Goal: Task Accomplishment & Management: Manage account settings

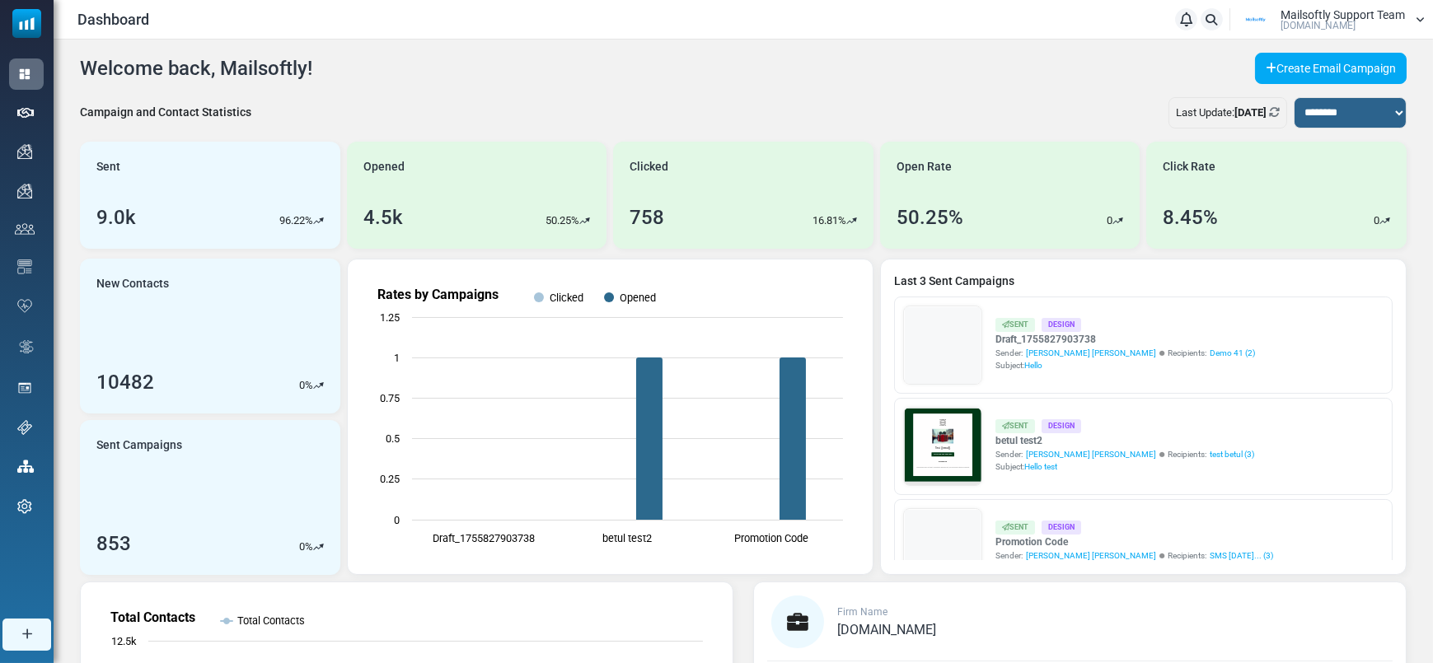
click at [1369, 26] on div "Mailsoftly Support Team Mailsoftly.Com" at bounding box center [1342, 19] width 124 height 21
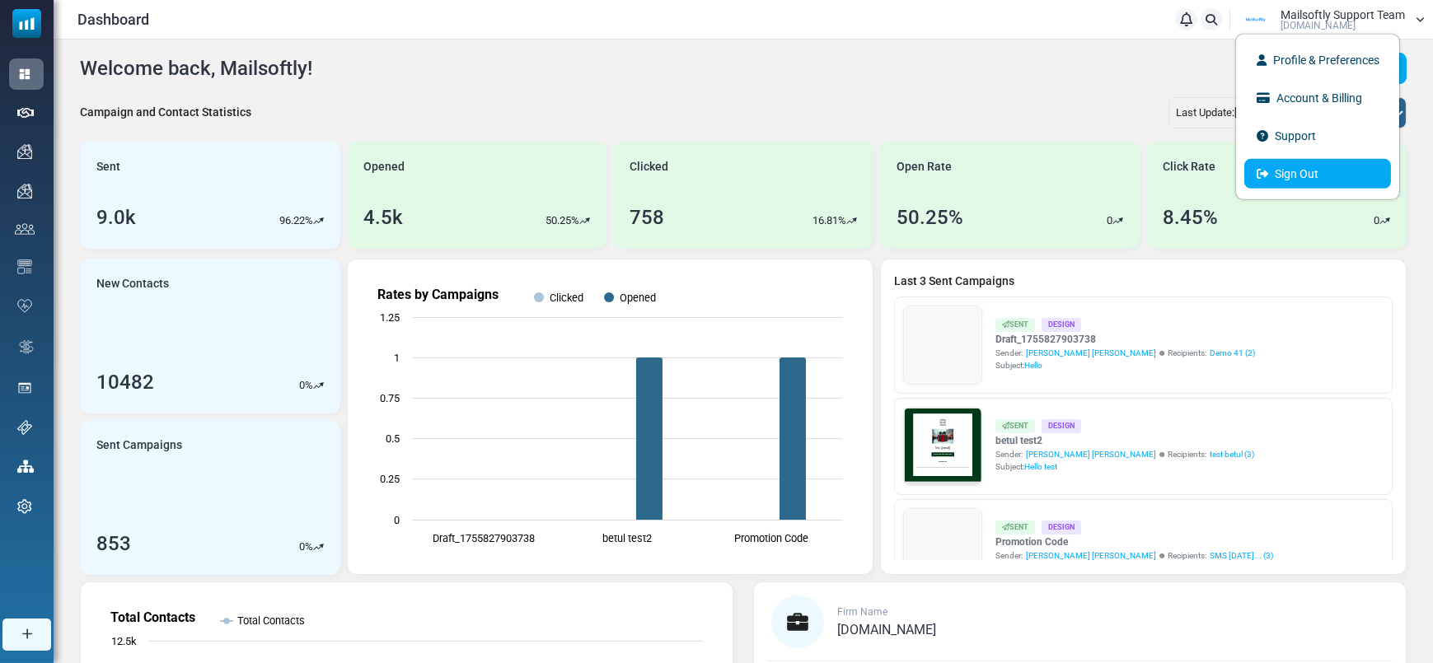
click at [1299, 162] on link "Sign Out" at bounding box center [1317, 173] width 147 height 30
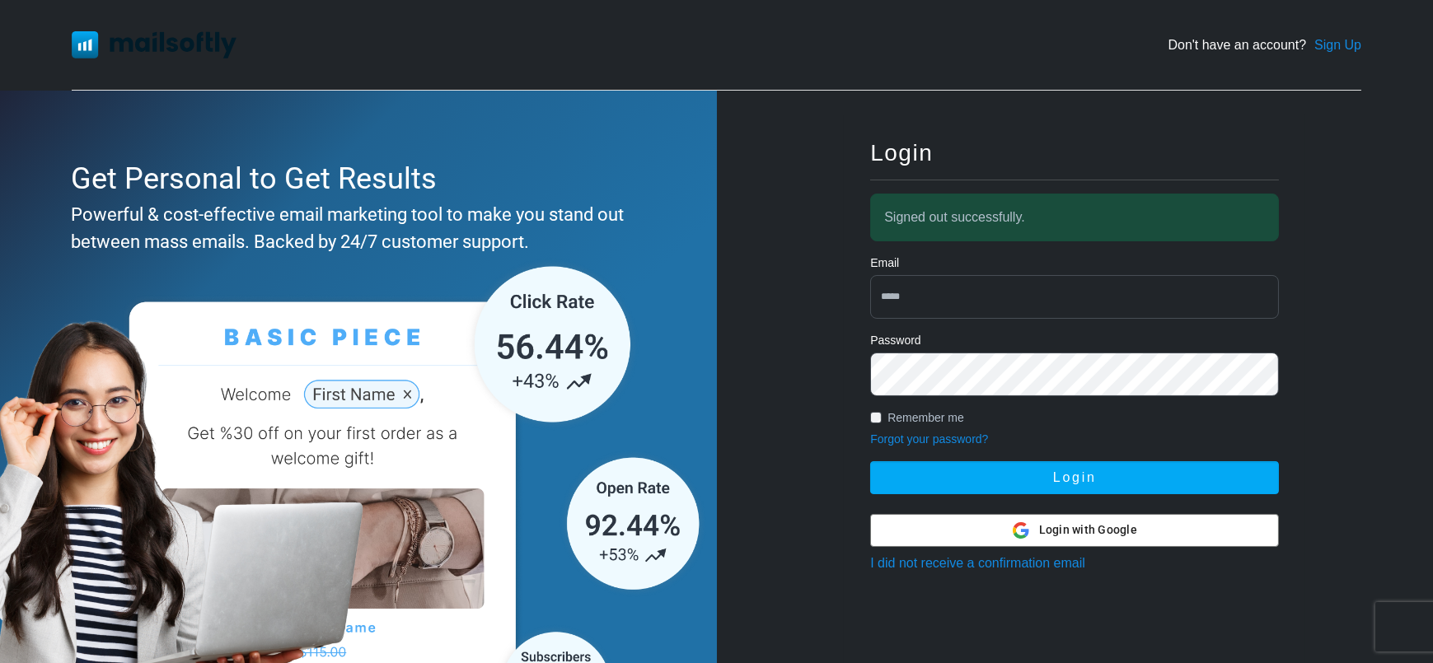
type input "**********"
click at [974, 284] on input "**********" at bounding box center [1074, 297] width 409 height 44
type input "**********"
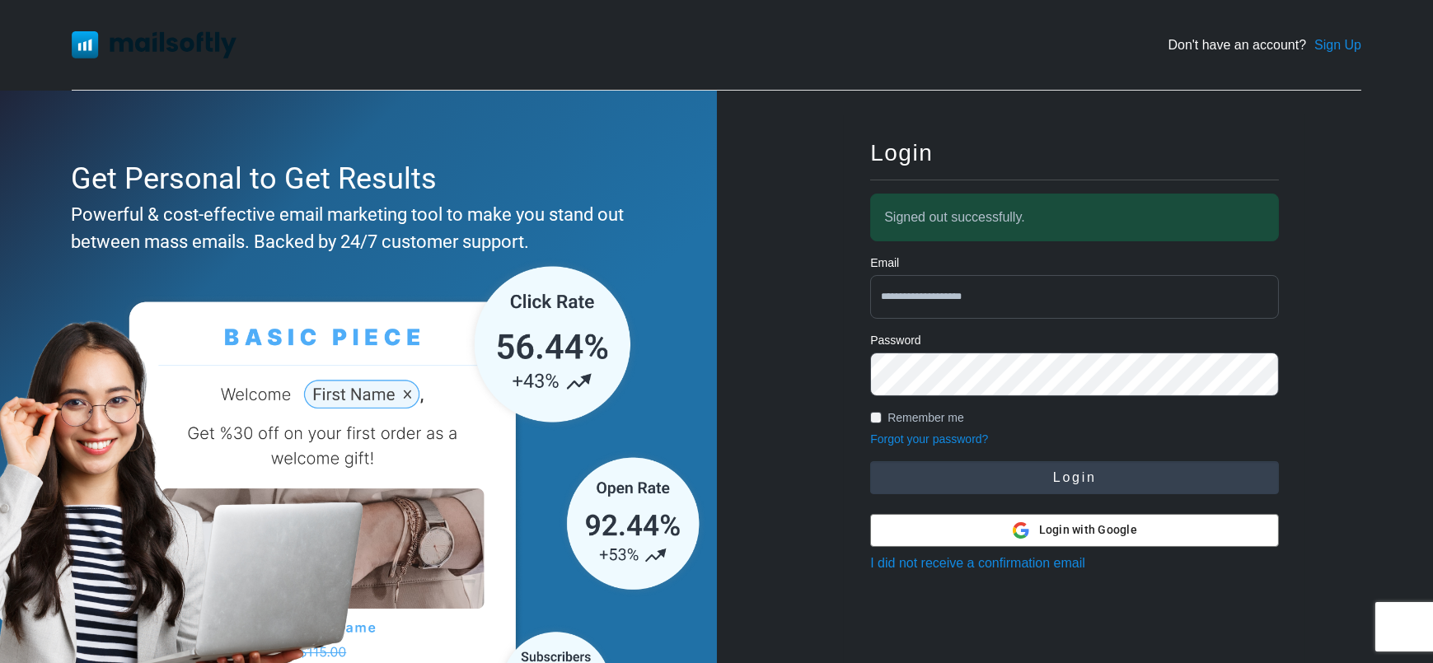
click at [1215, 477] on button "Login" at bounding box center [1074, 477] width 409 height 33
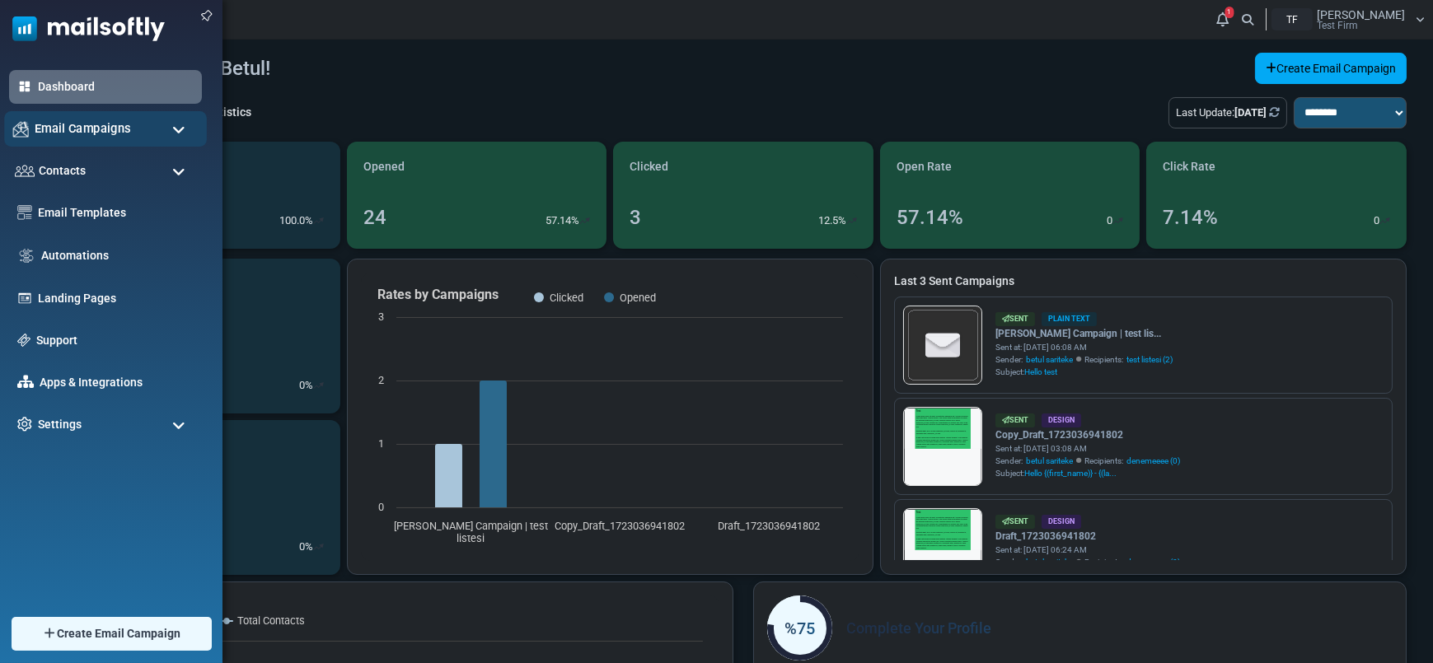
click at [94, 141] on div "Email Campaigns" at bounding box center [105, 128] width 203 height 35
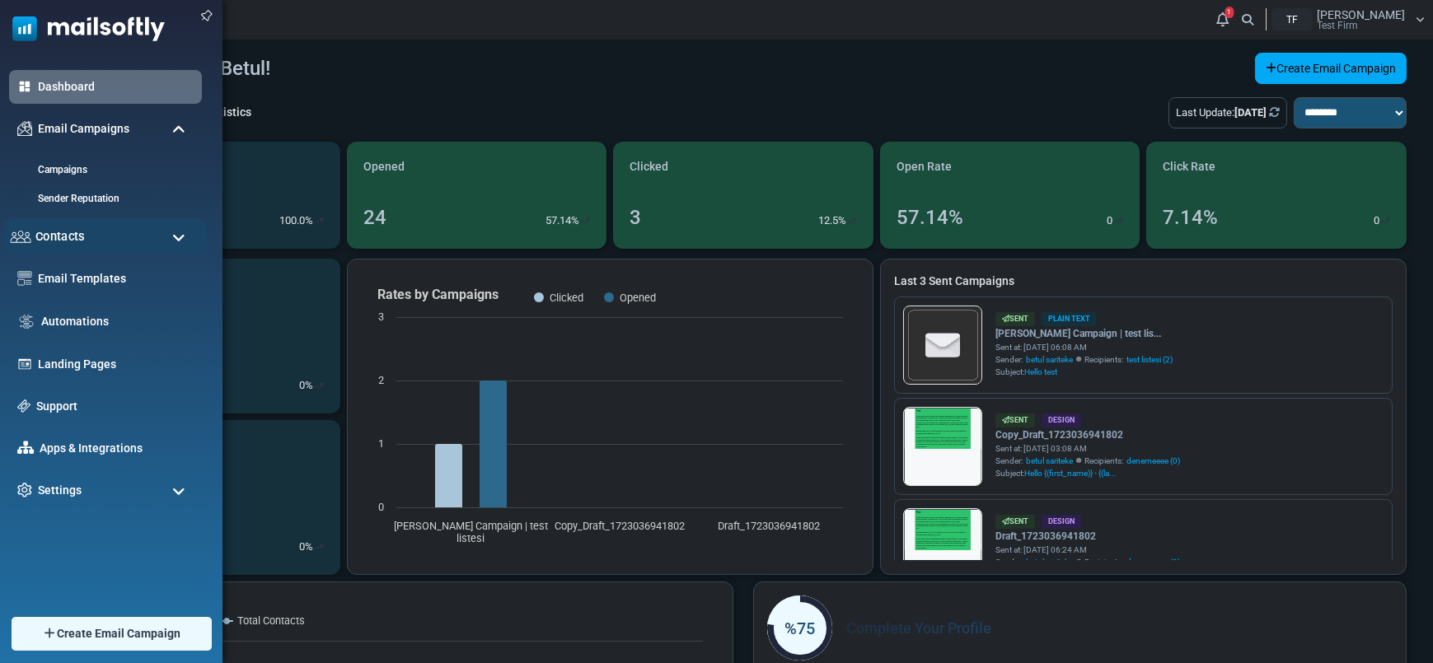
click at [141, 248] on div "Contacts" at bounding box center [105, 236] width 203 height 35
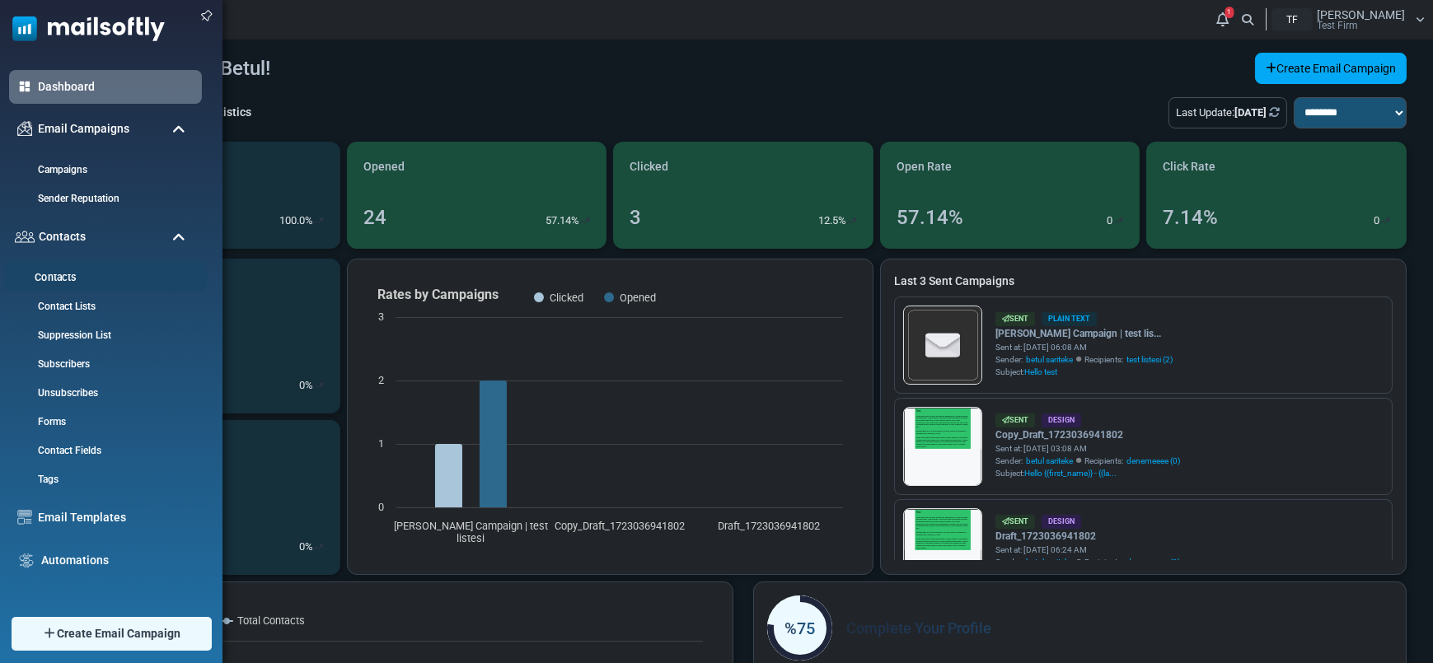
click at [70, 277] on link "Contacts" at bounding box center [103, 278] width 198 height 16
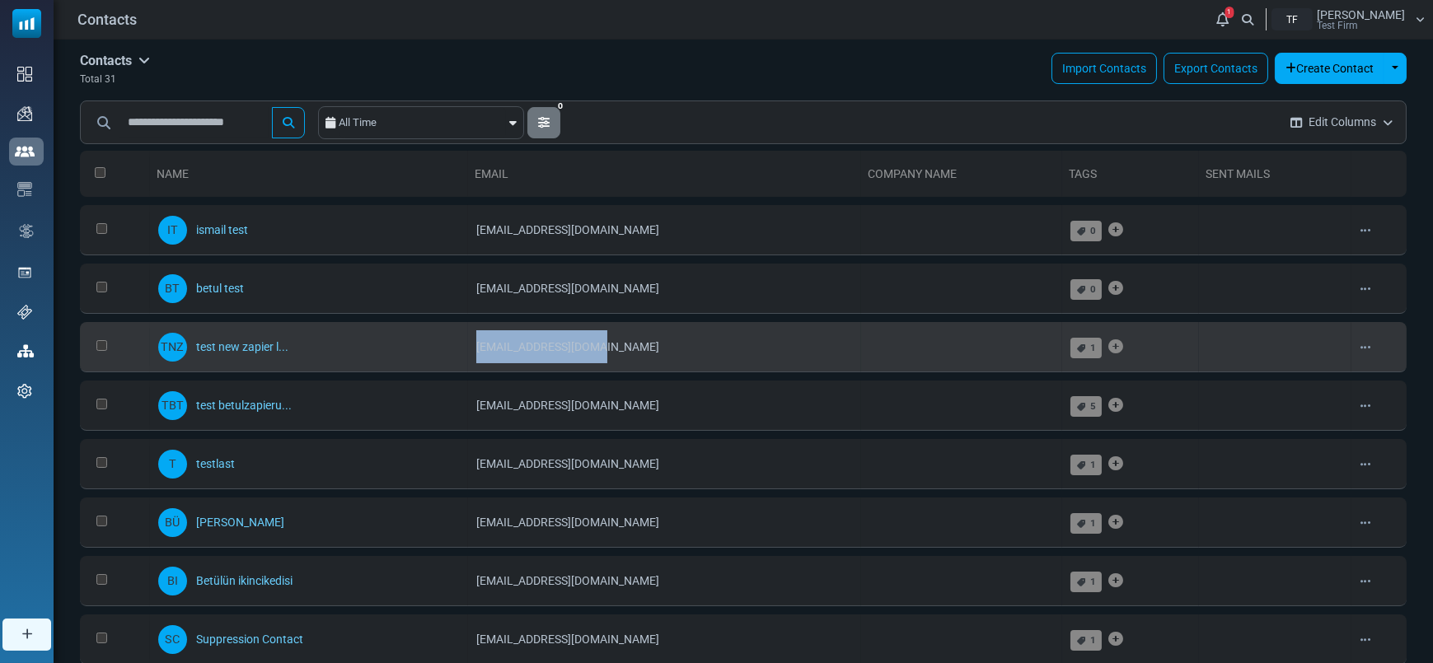
drag, startPoint x: 634, startPoint y: 348, endPoint x: 465, endPoint y: 350, distance: 168.1
click at [465, 350] on tr "TNZ test new zapier l... zapiercont@gmail.com 1 API name does not... Edit Archi…" at bounding box center [743, 347] width 1326 height 50
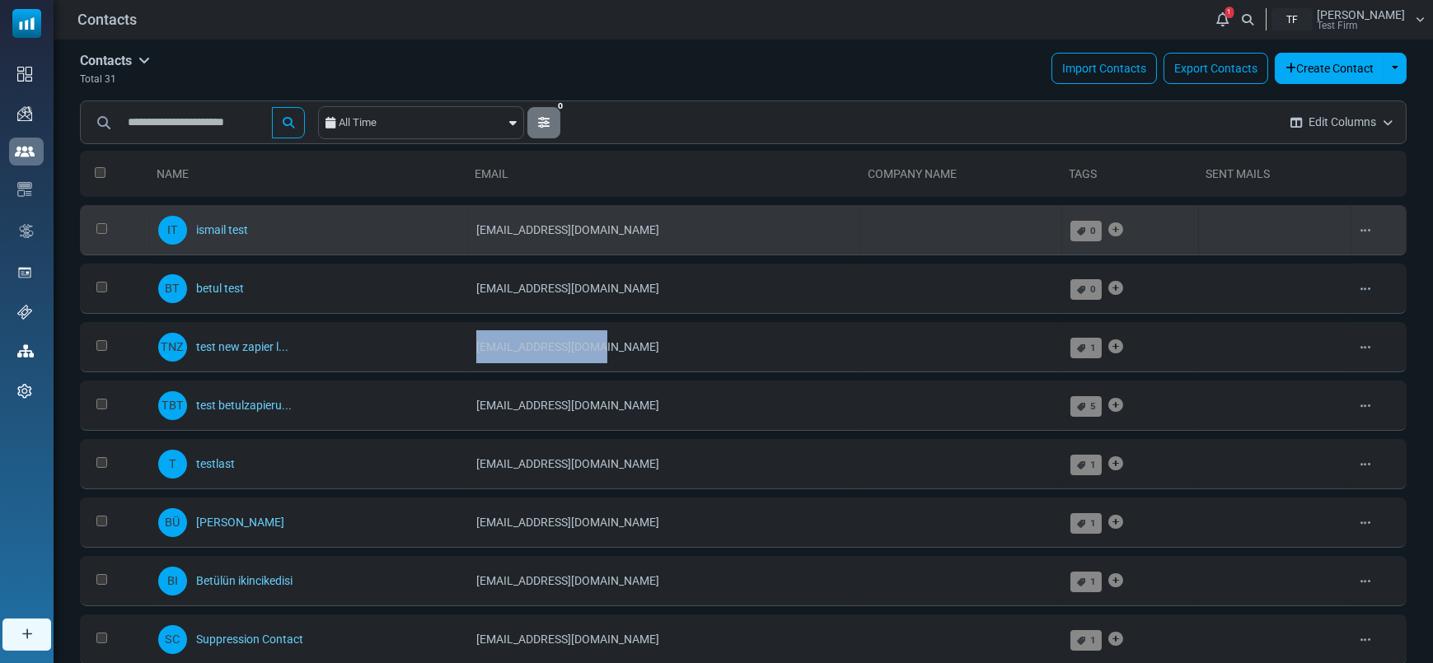
copy tr "zapiercont@gmail.com"
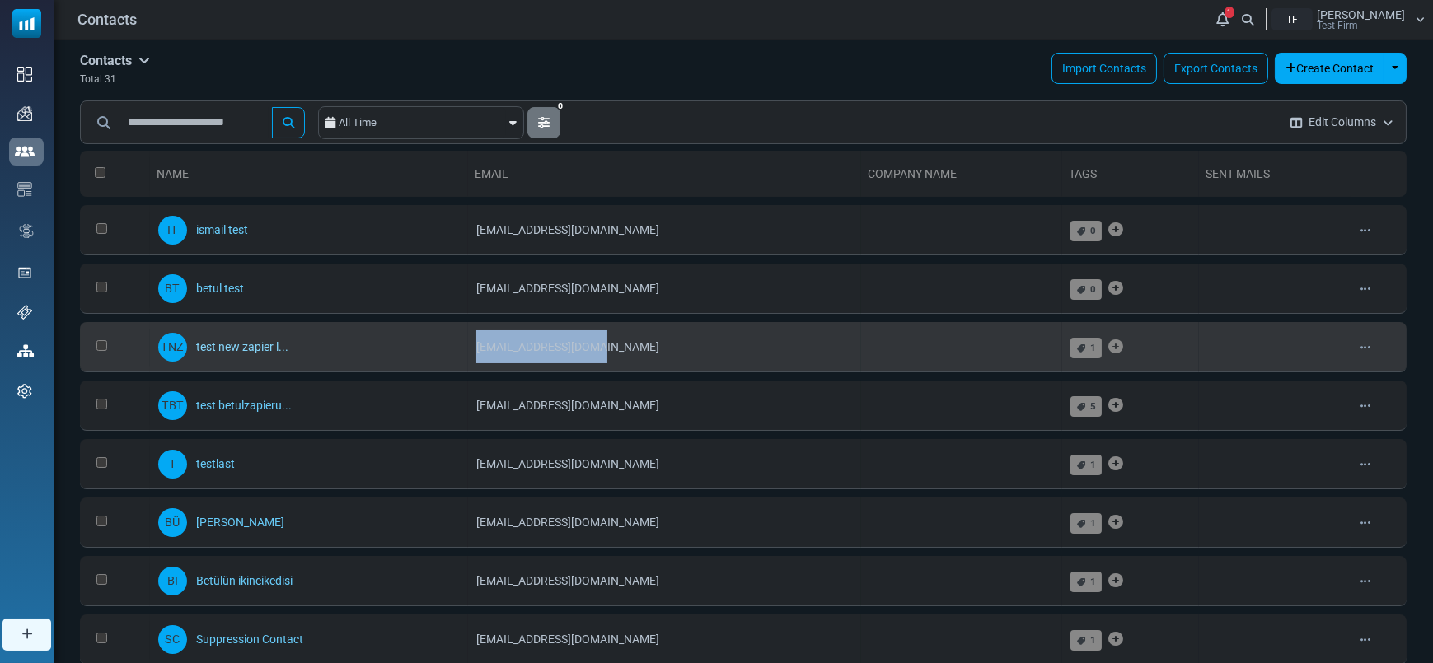
click at [213, 350] on link "test new zapier l..." at bounding box center [242, 346] width 92 height 13
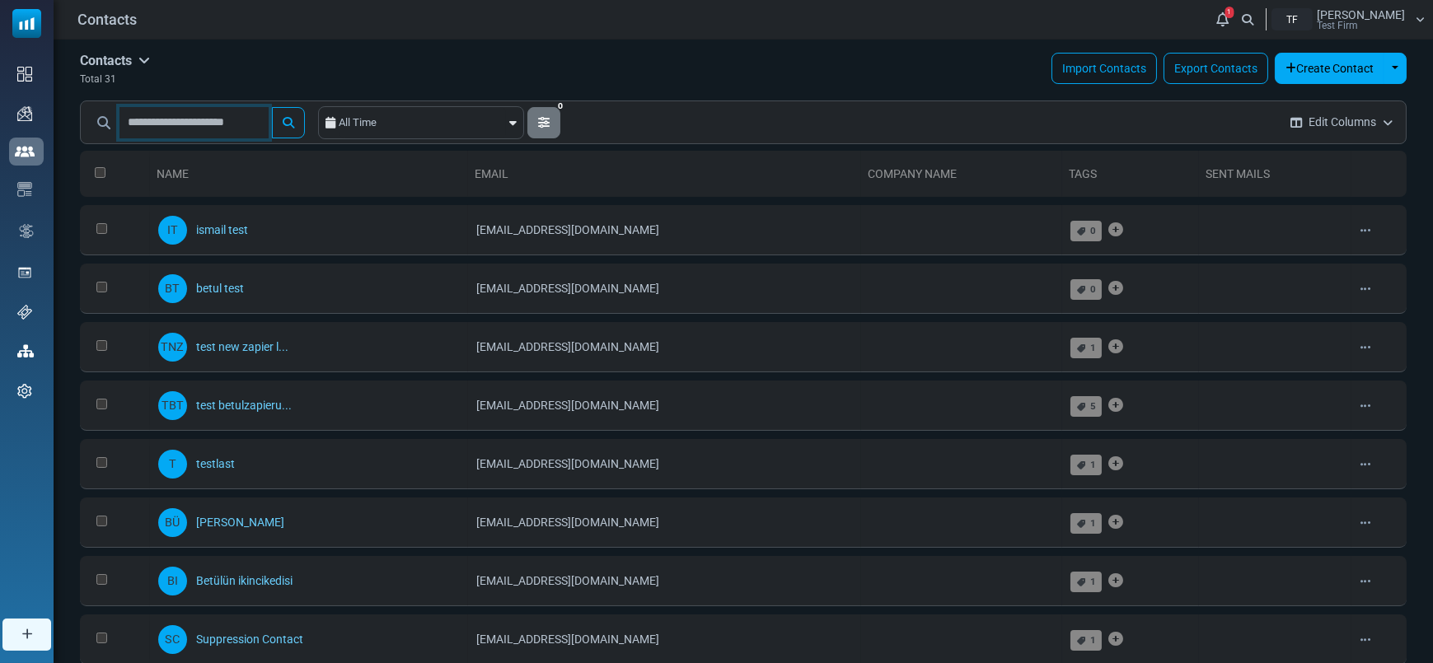
click at [212, 119] on input "text" at bounding box center [193, 122] width 149 height 31
type input "**********"
click at [272, 107] on button "submit" at bounding box center [288, 122] width 33 height 31
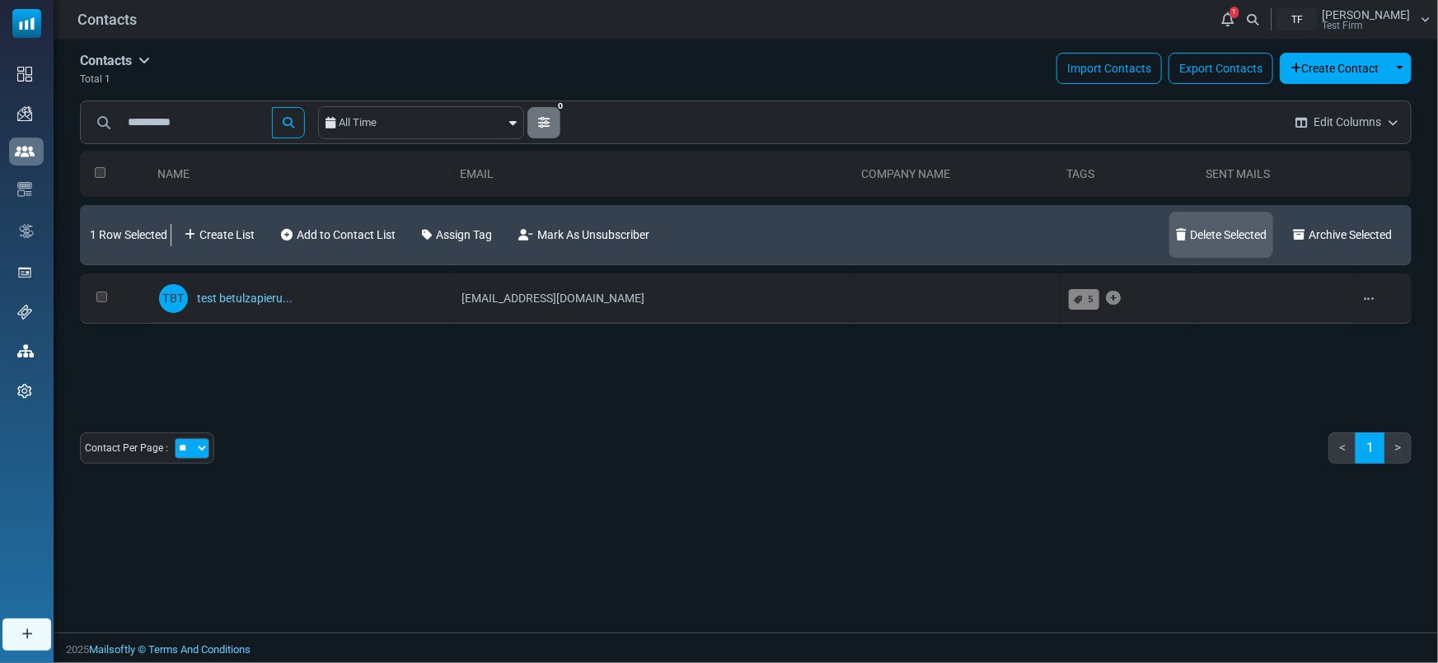
click at [1185, 235] on link "Delete Selected" at bounding box center [1221, 235] width 104 height 46
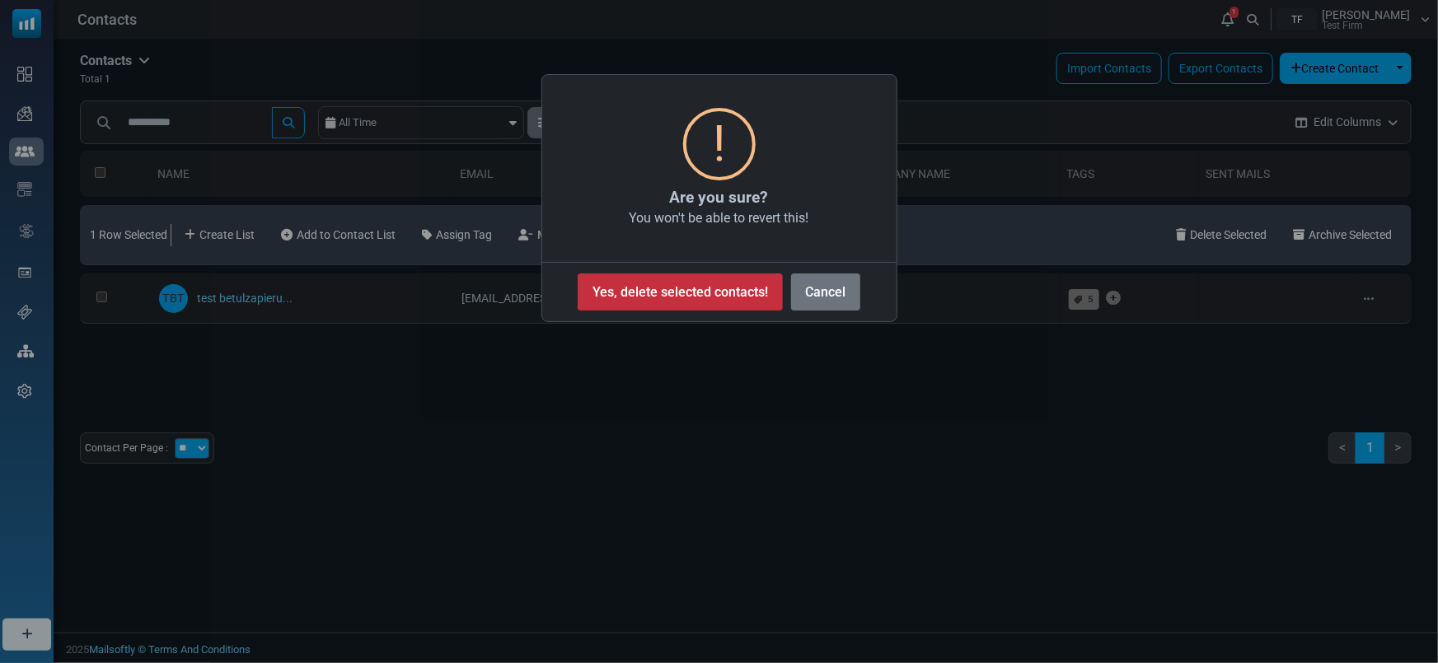
click at [722, 298] on button "Yes, delete selected contacts!" at bounding box center [680, 292] width 204 height 37
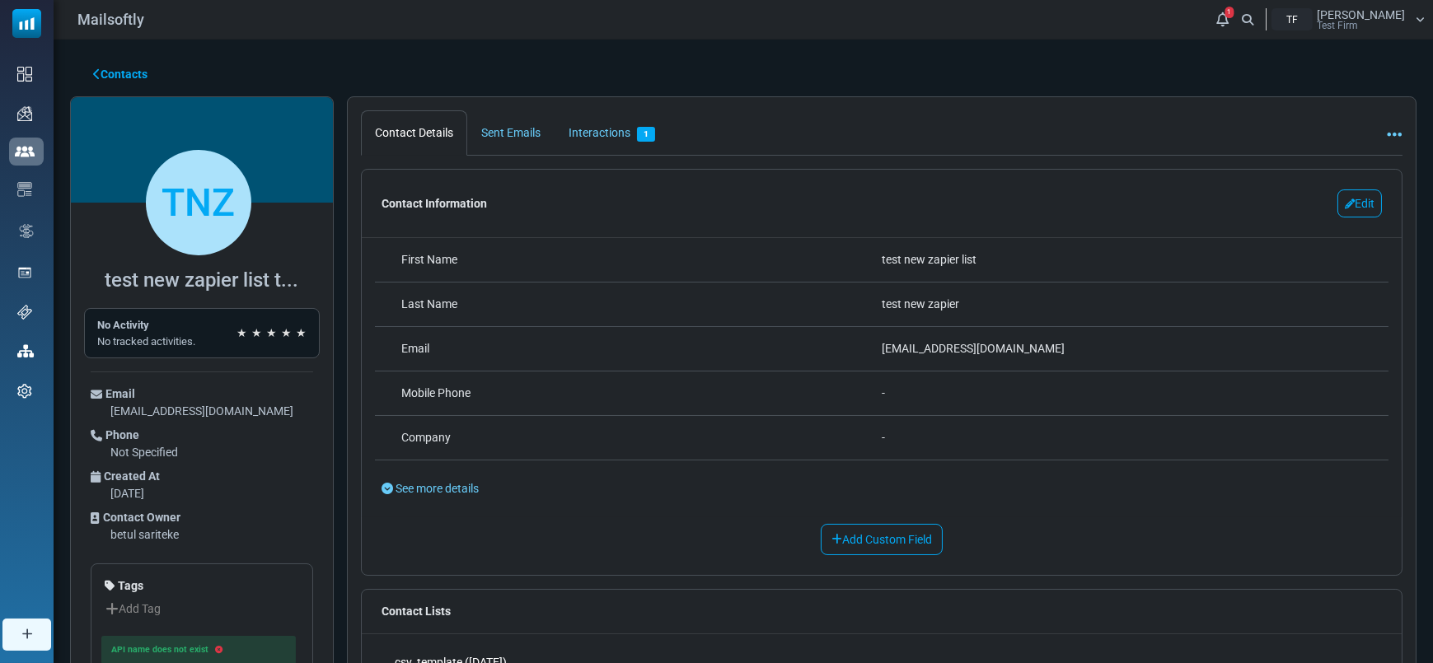
click at [1396, 28] on div "Betul Sariteke Test Firm" at bounding box center [1361, 19] width 88 height 21
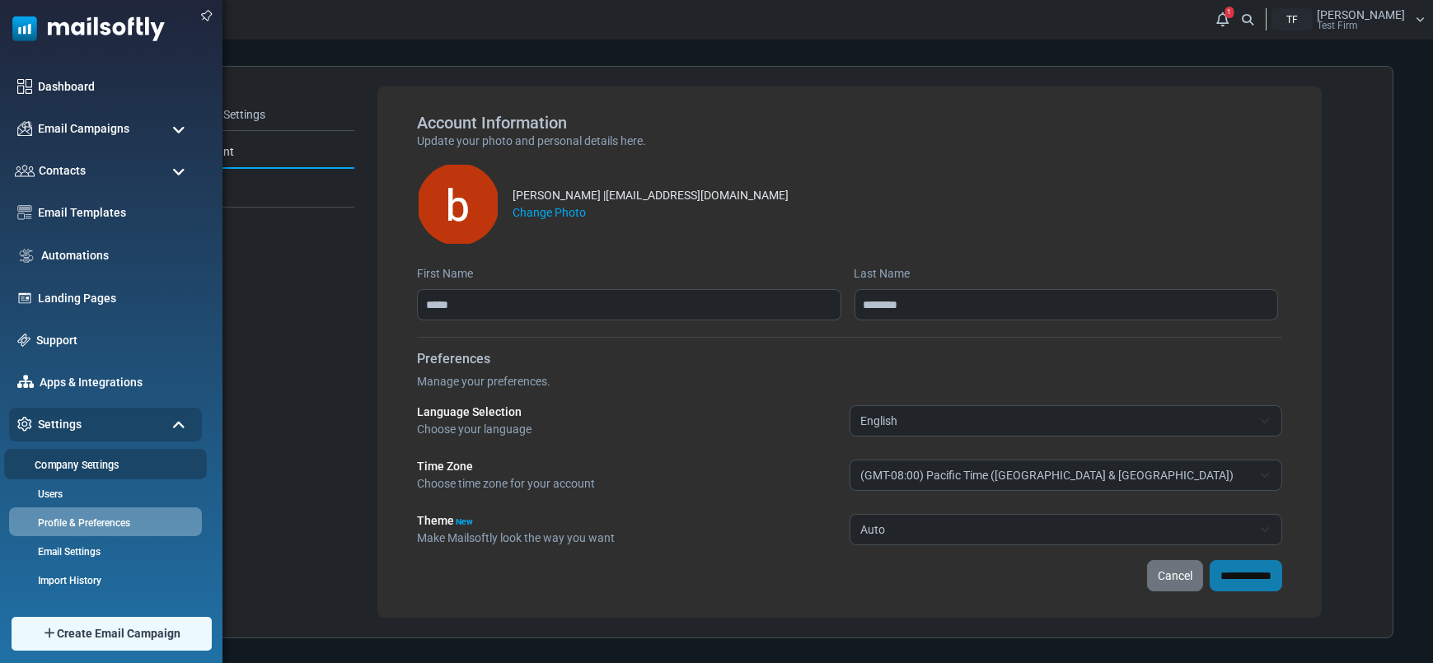
click at [61, 470] on link "Company Settings" at bounding box center [103, 465] width 198 height 16
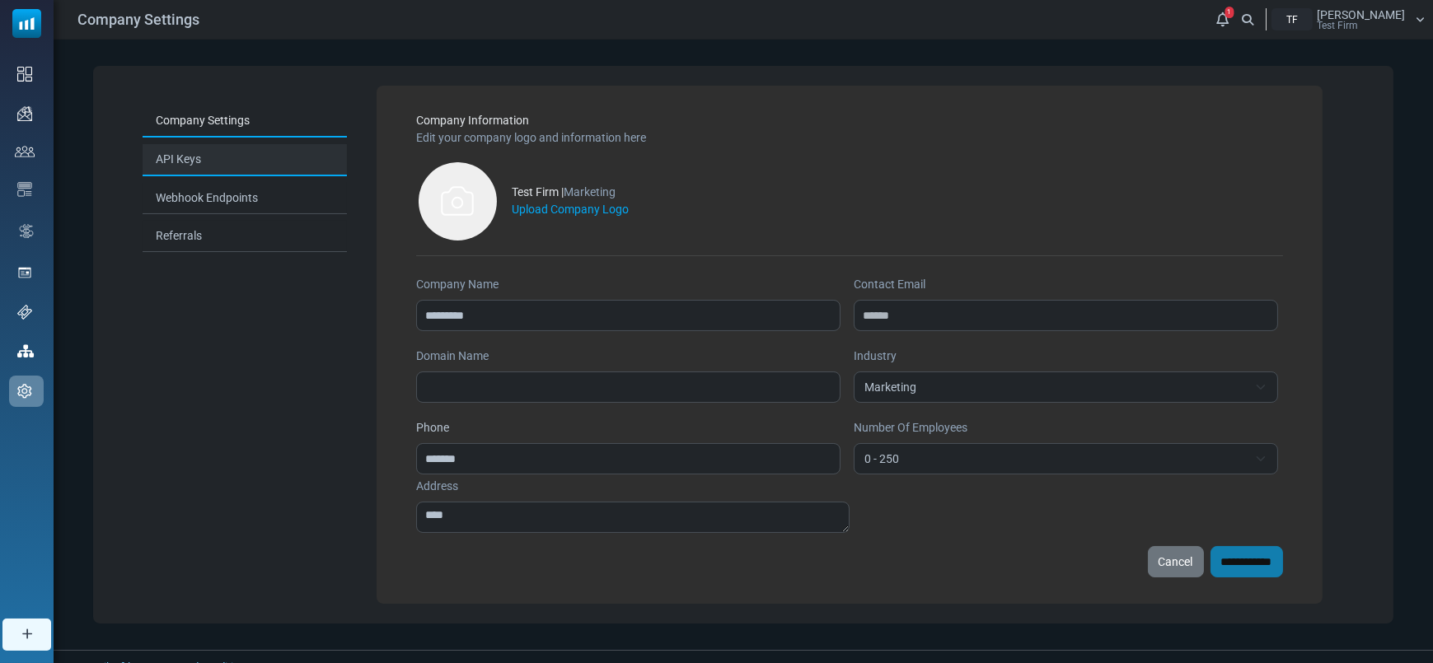
click at [221, 160] on link "API Keys" at bounding box center [245, 160] width 204 height 32
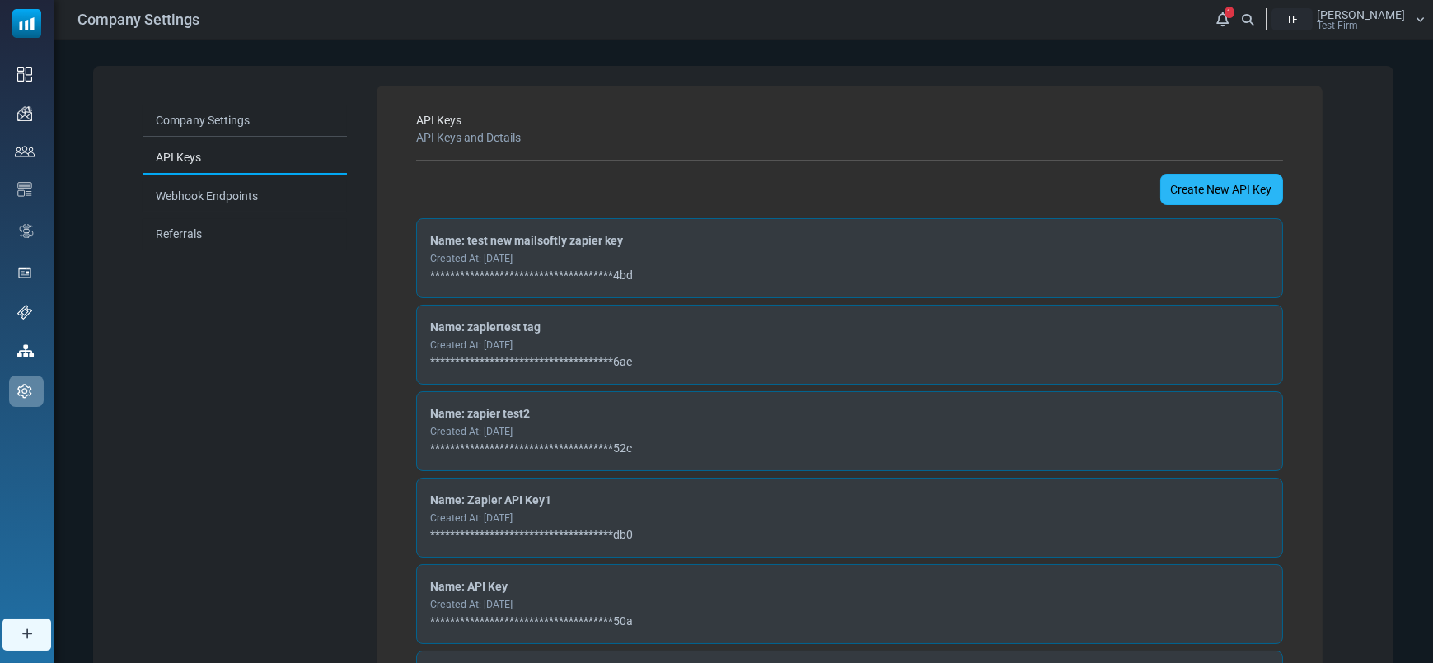
click at [1269, 189] on link "Create New API Key" at bounding box center [1221, 189] width 123 height 31
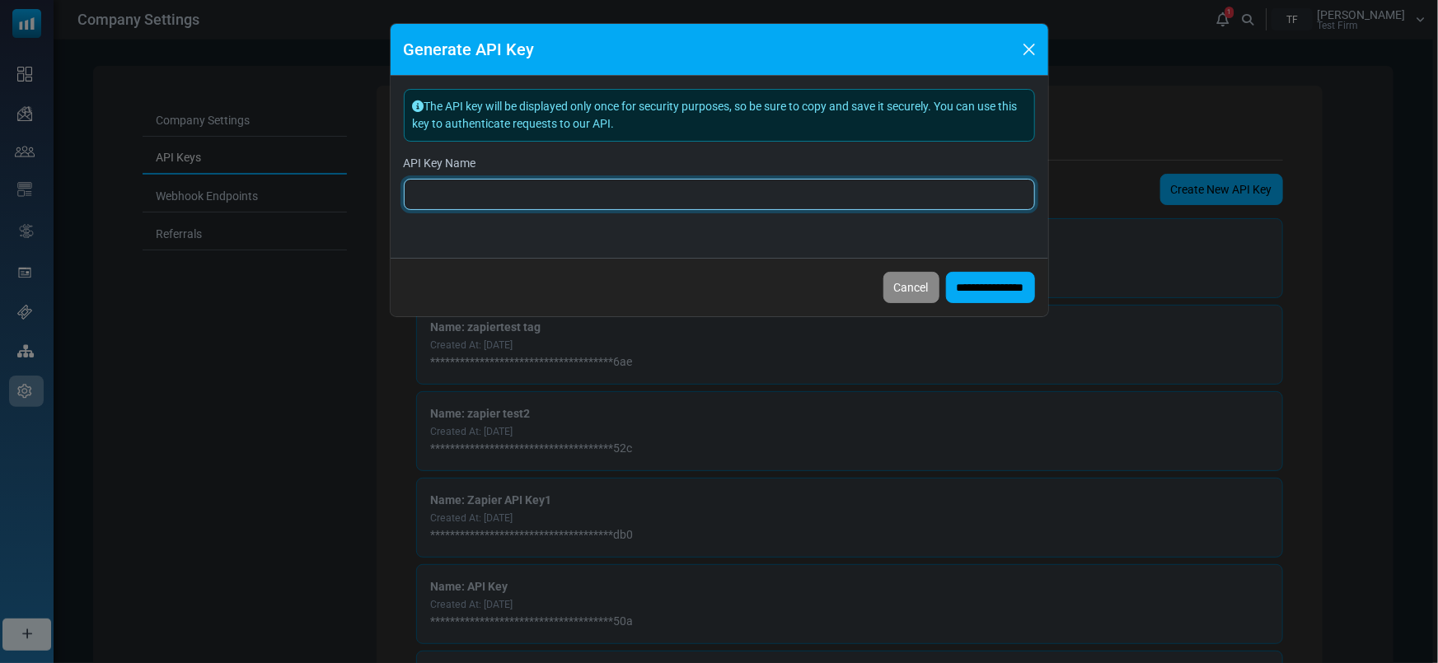
click at [676, 182] on input "API Key Name" at bounding box center [719, 194] width 631 height 31
drag, startPoint x: 456, startPoint y: 198, endPoint x: 391, endPoint y: 197, distance: 65.1
click at [391, 197] on div "**********" at bounding box center [719, 149] width 657 height 147
type input "**********"
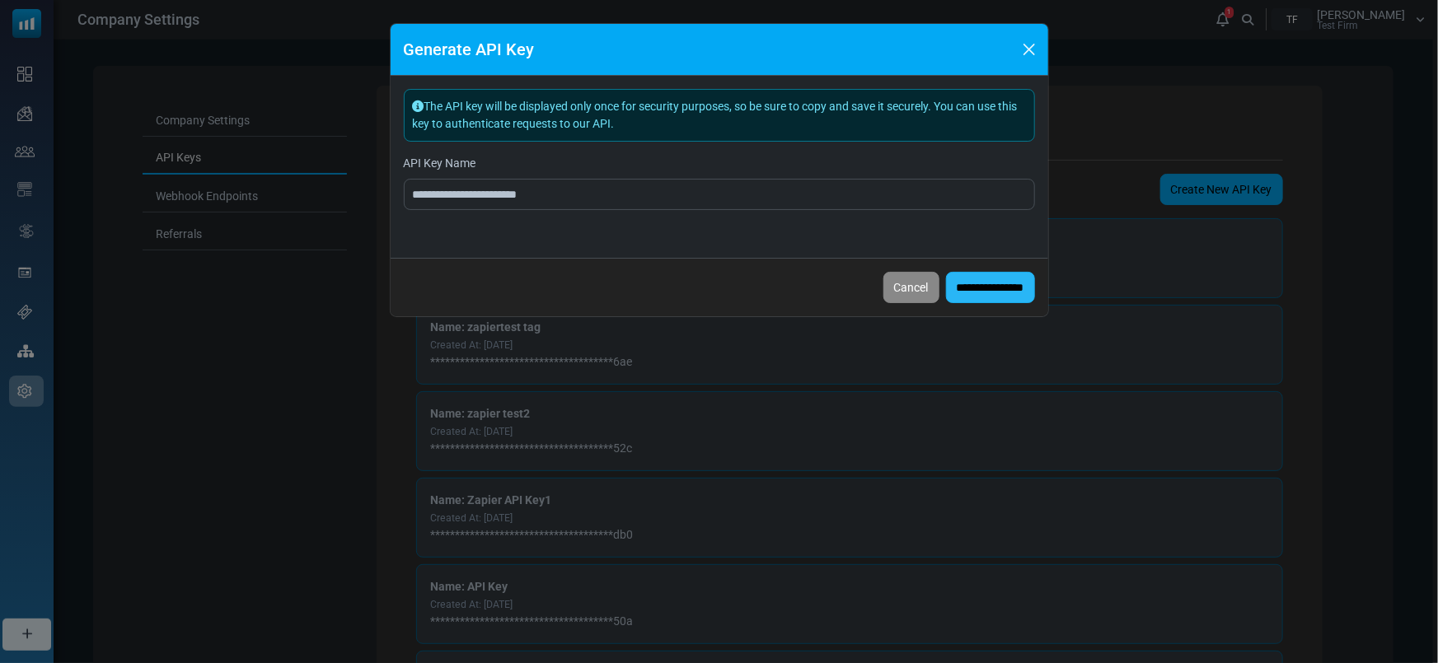
click at [989, 296] on input "**********" at bounding box center [990, 287] width 89 height 31
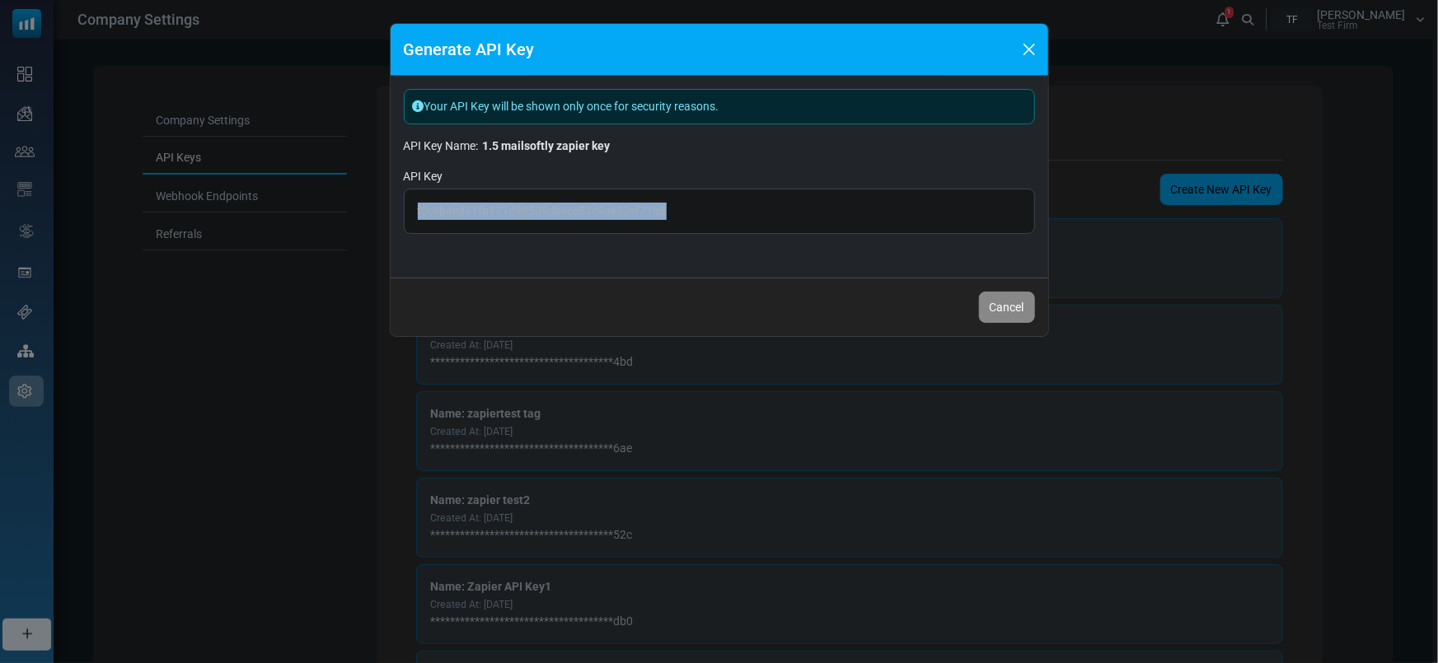
drag, startPoint x: 675, startPoint y: 209, endPoint x: 377, endPoint y: 207, distance: 297.4
click at [377, 207] on div "Generate API Key Your API Key will be shown only once for security reasons. API…" at bounding box center [719, 331] width 1438 height 663
copy span "f3ceb4ed41fb171d93509dbece51c9e432ef71b8"
click at [710, 205] on span "f3ceb4ed41fb171d93509dbece51c9e432ef71b8" at bounding box center [719, 211] width 631 height 45
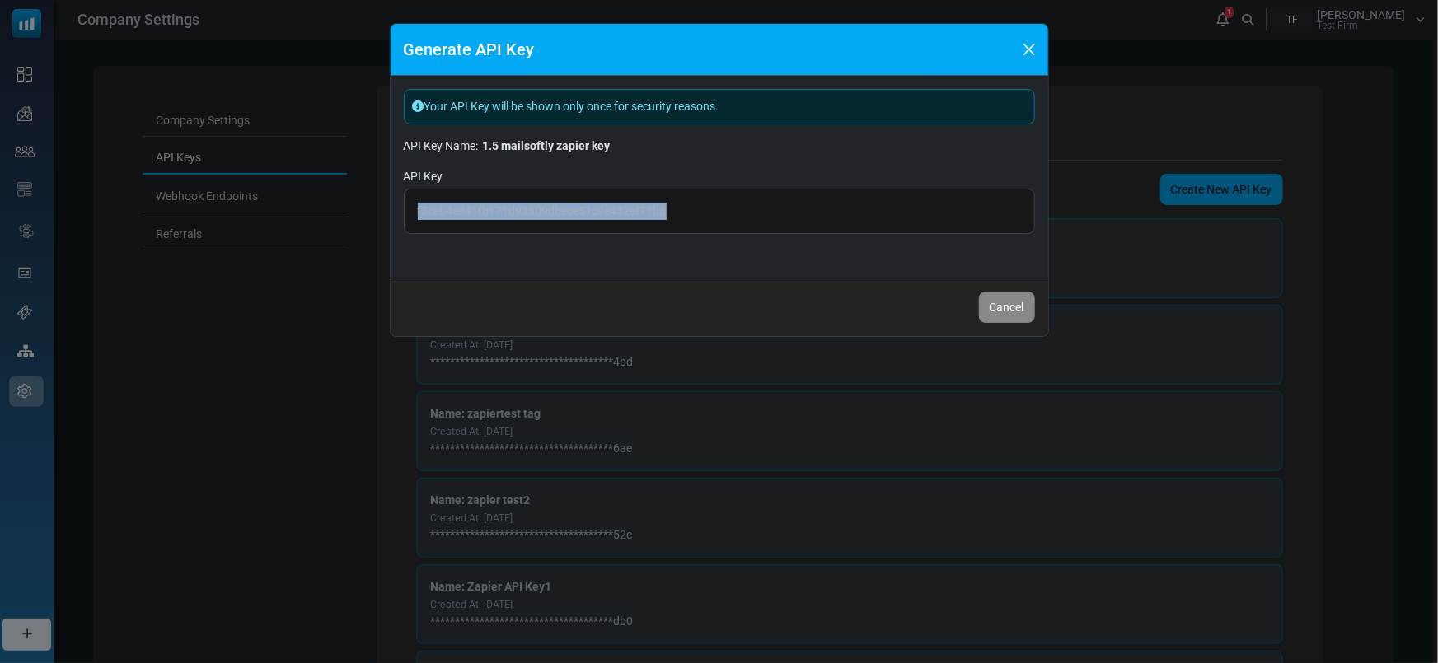
click at [710, 205] on span "f3ceb4ed41fb171d93509dbece51c9e432ef71b8" at bounding box center [719, 211] width 631 height 45
click at [725, 215] on span "f3ceb4ed41fb171d93509dbece51c9e432ef71b8" at bounding box center [719, 211] width 631 height 45
click at [1002, 294] on button "Cancel" at bounding box center [1007, 307] width 56 height 31
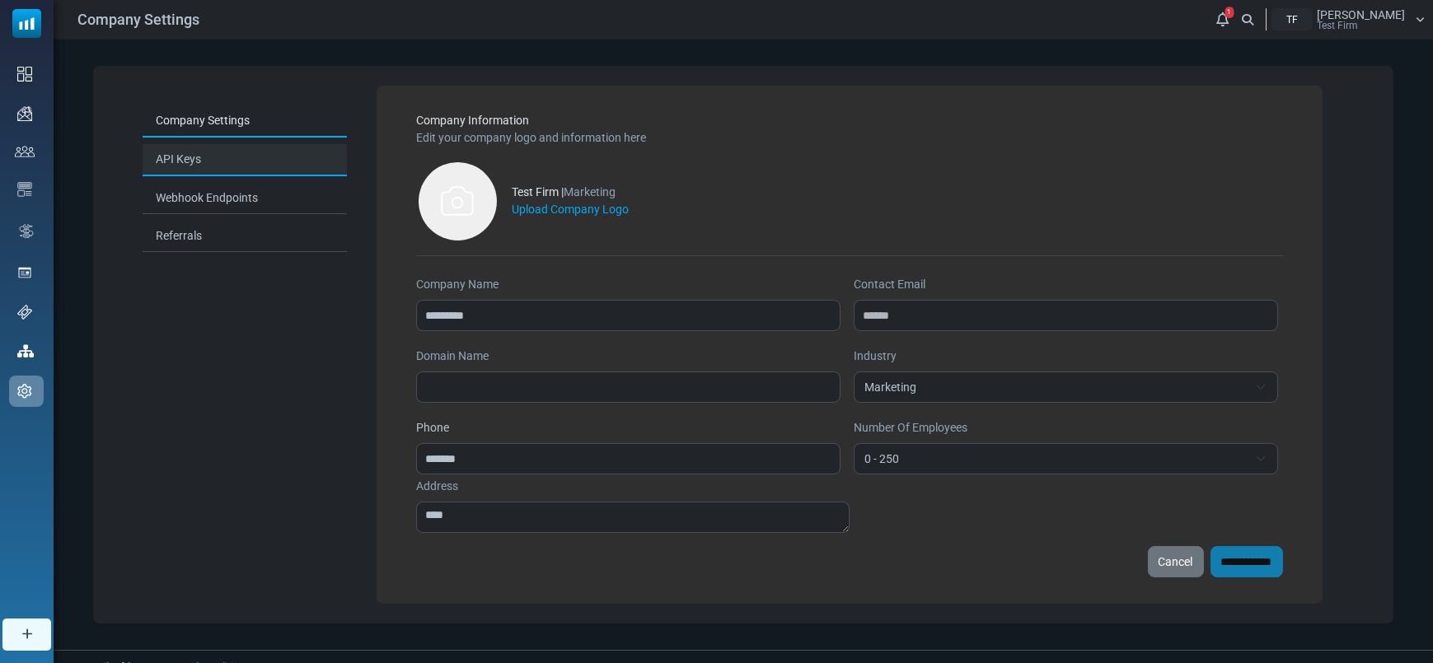
click at [198, 164] on link "API Keys" at bounding box center [245, 160] width 204 height 32
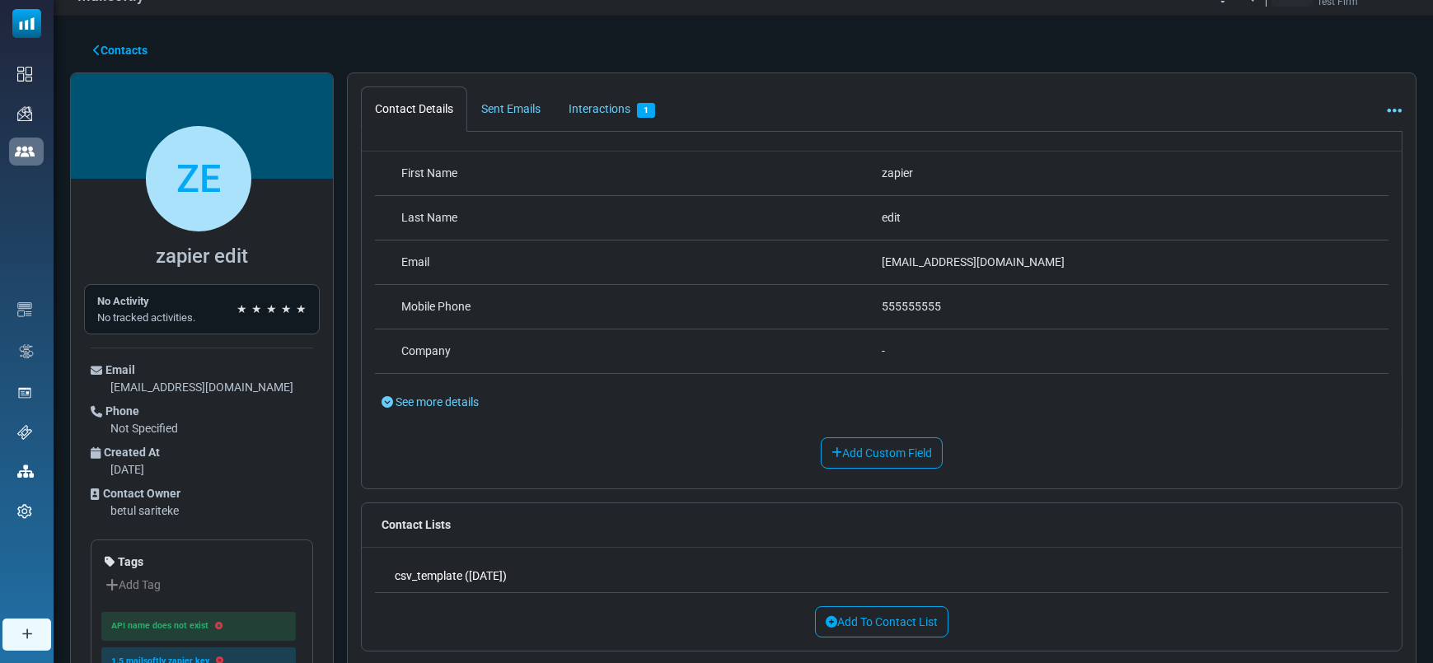
scroll to position [124, 0]
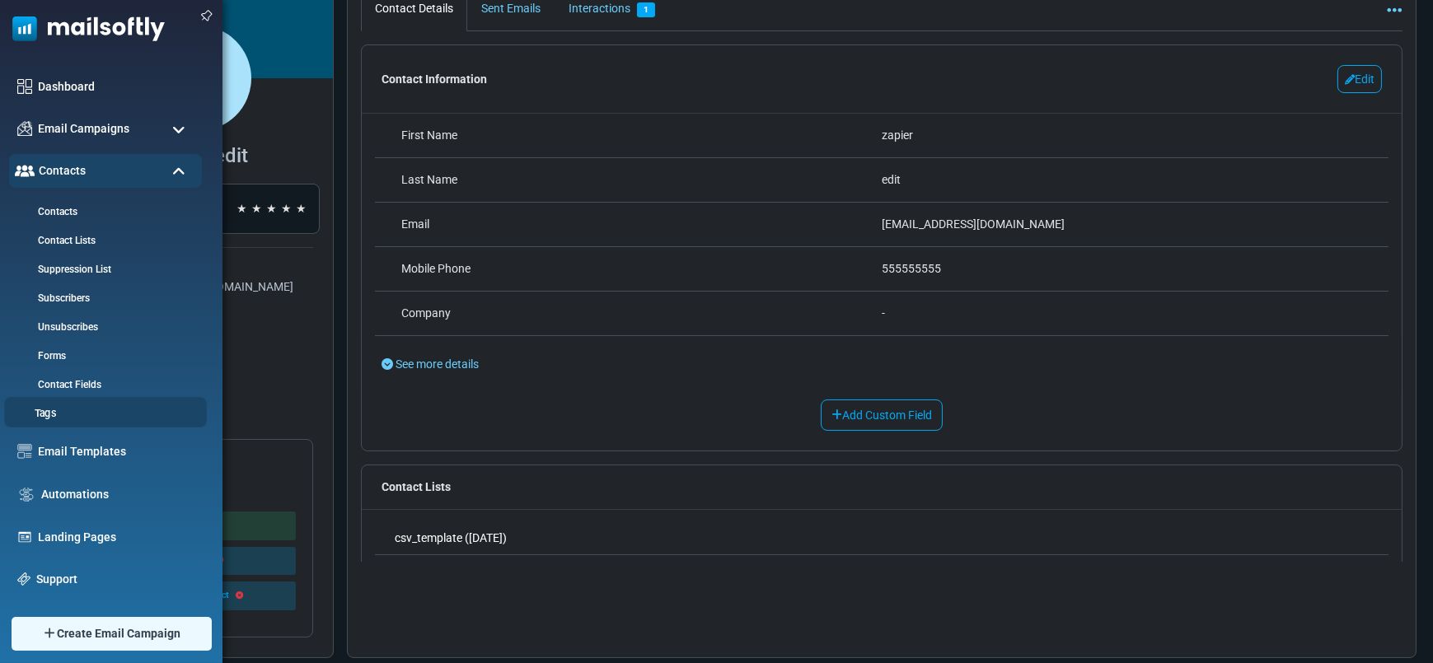
click at [50, 407] on link "Tags" at bounding box center [103, 414] width 198 height 16
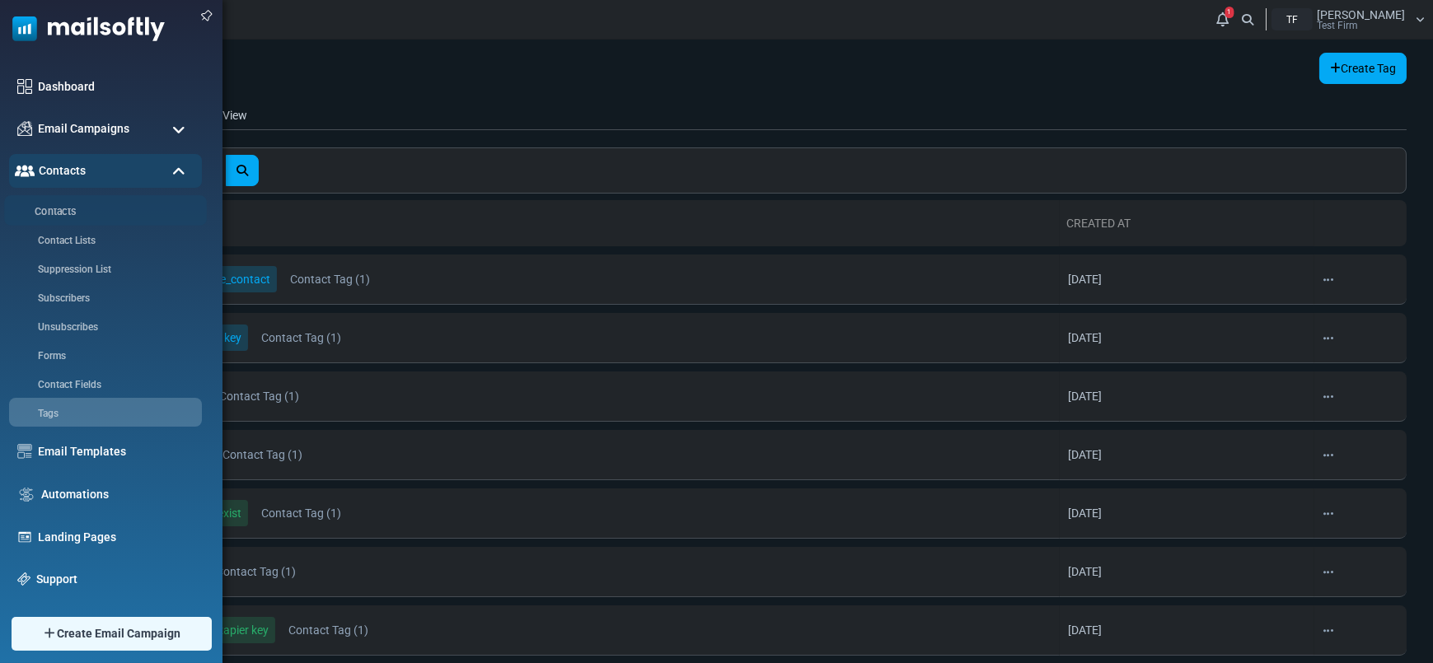
click at [63, 207] on link "Contacts" at bounding box center [103, 212] width 198 height 16
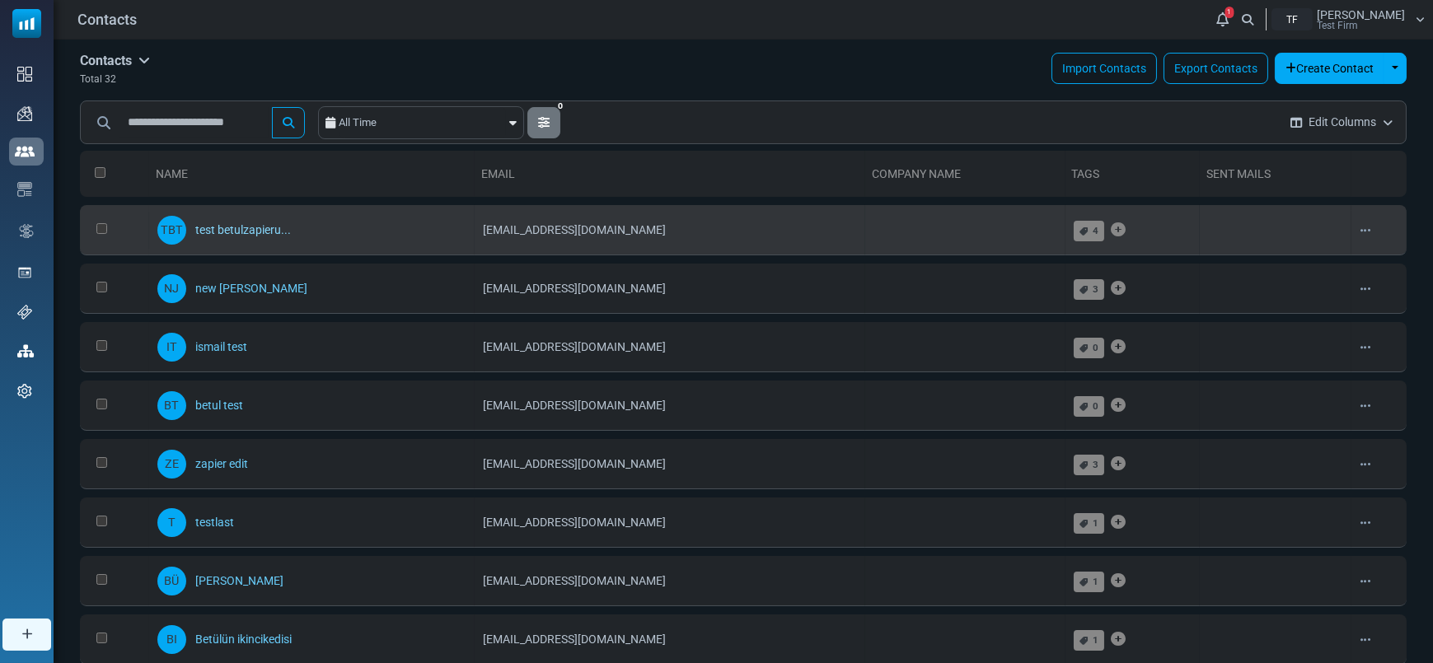
click at [201, 230] on link "test betulzapieru..." at bounding box center [243, 229] width 96 height 13
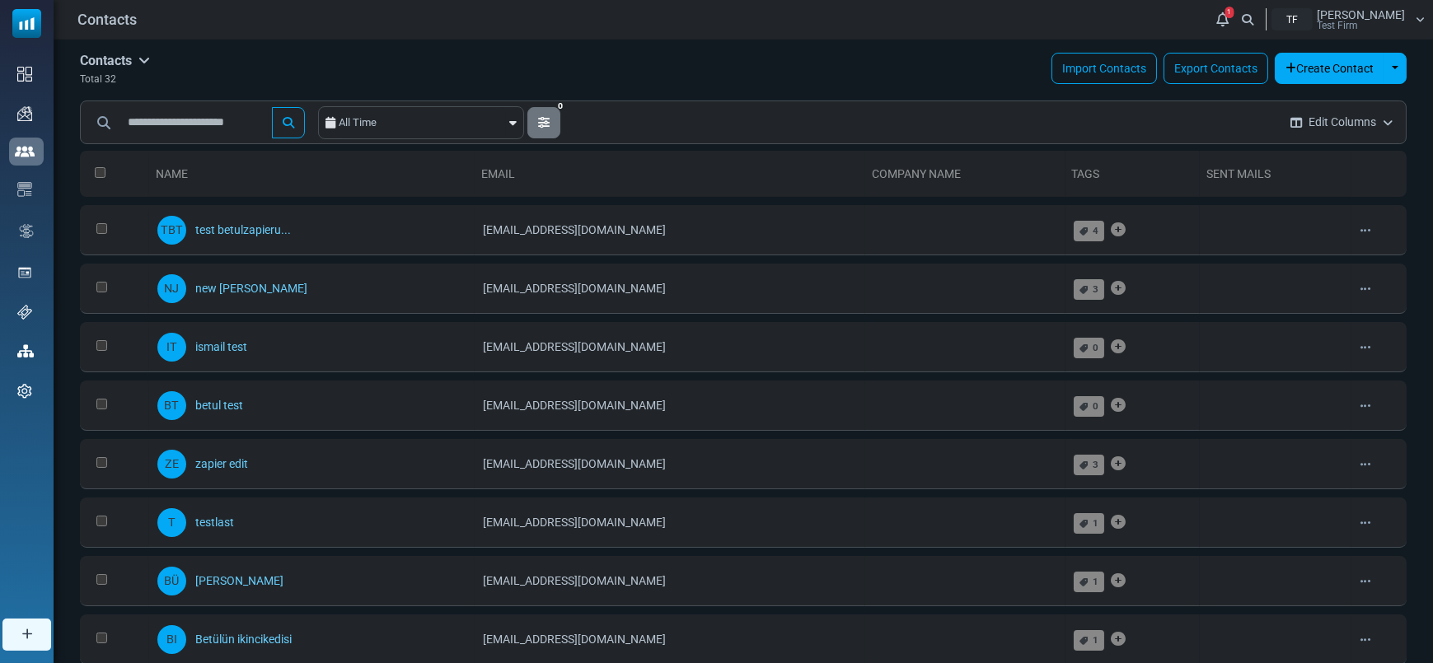
click at [1401, 17] on span "Betul Sariteke" at bounding box center [1361, 15] width 88 height 12
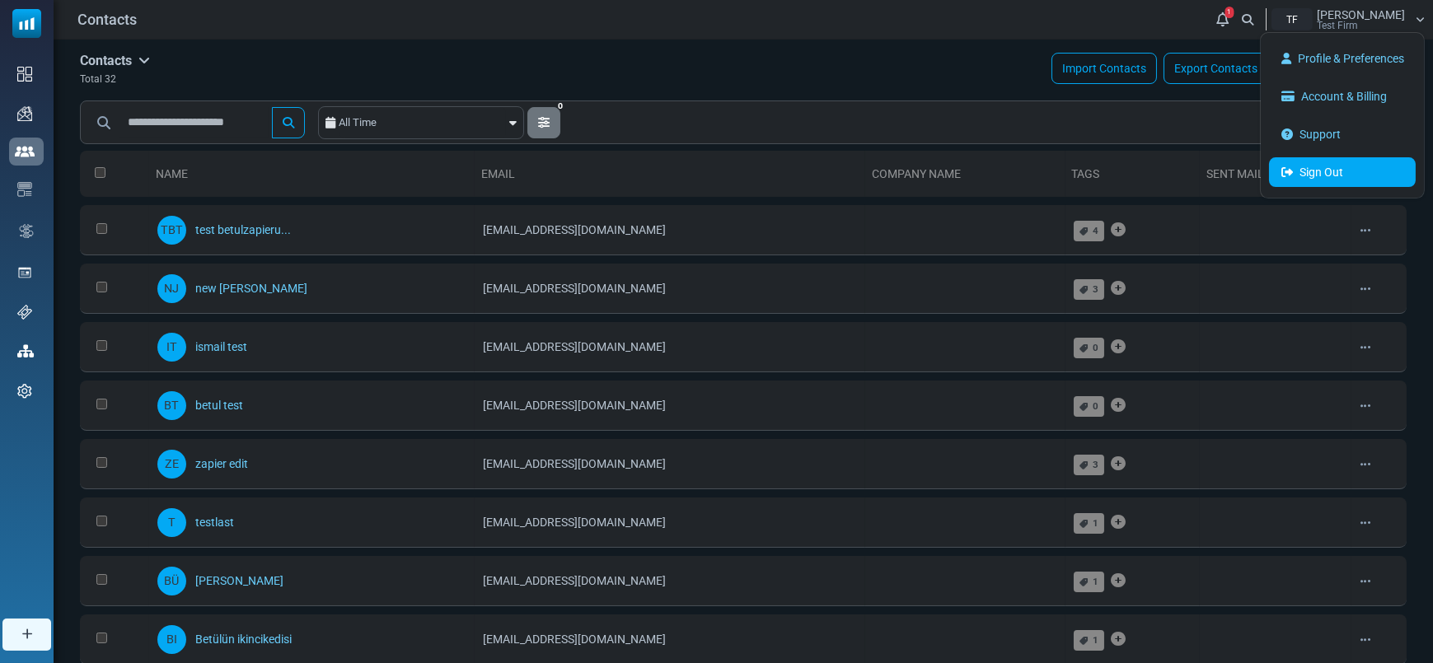
click at [1321, 174] on link "Sign Out" at bounding box center [1342, 172] width 147 height 30
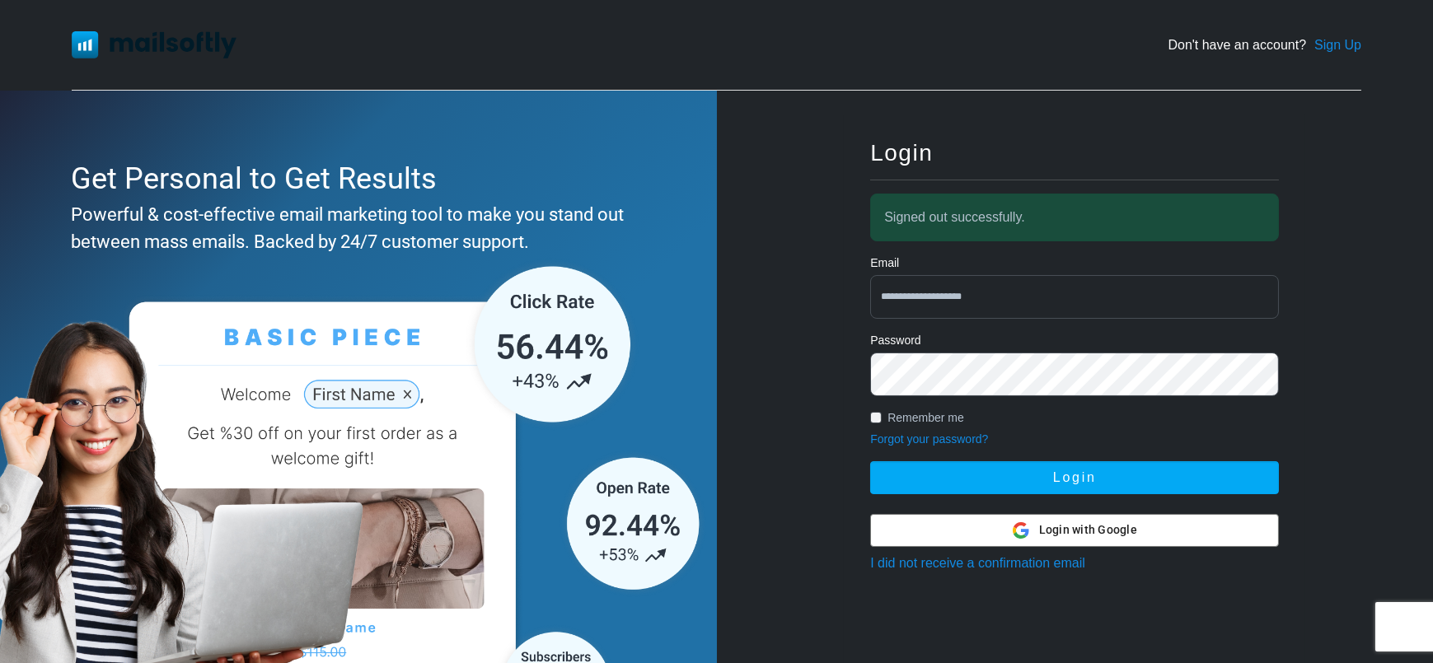
click at [1045, 311] on input "**********" at bounding box center [1074, 297] width 409 height 44
type input "**********"
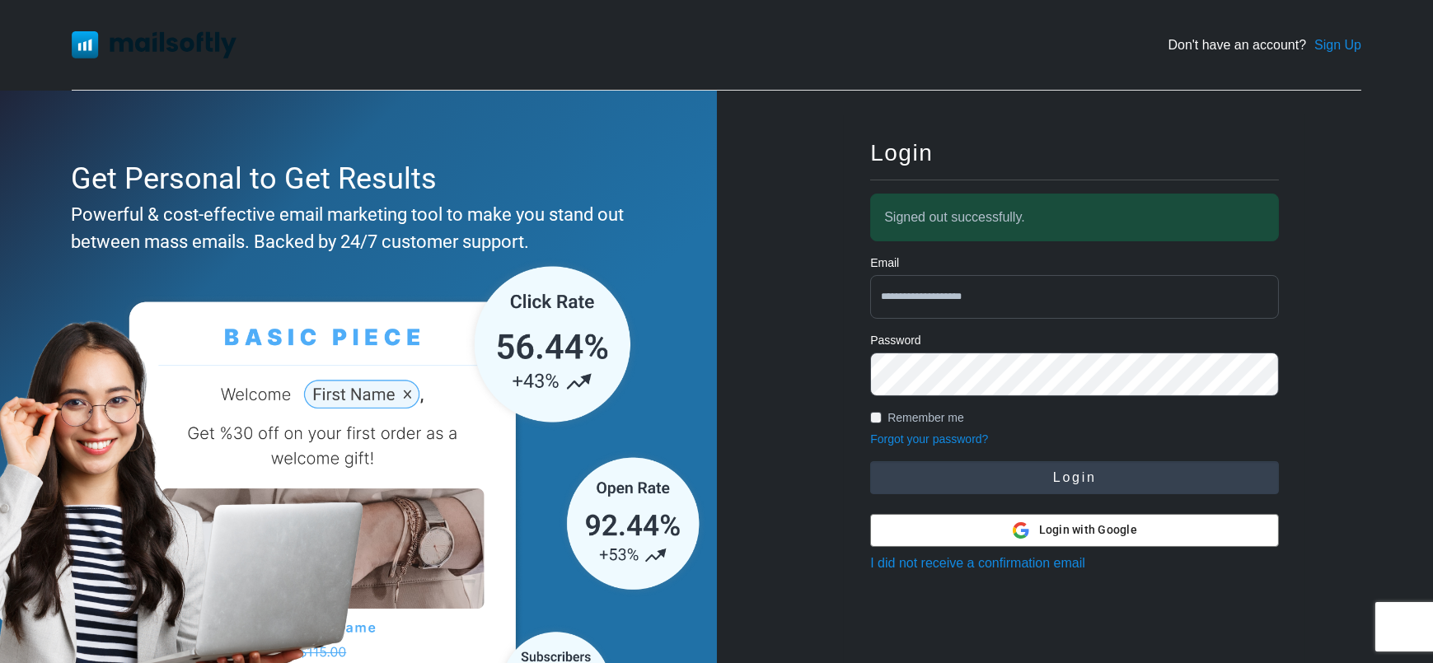
click at [1081, 479] on button "Login" at bounding box center [1074, 477] width 409 height 33
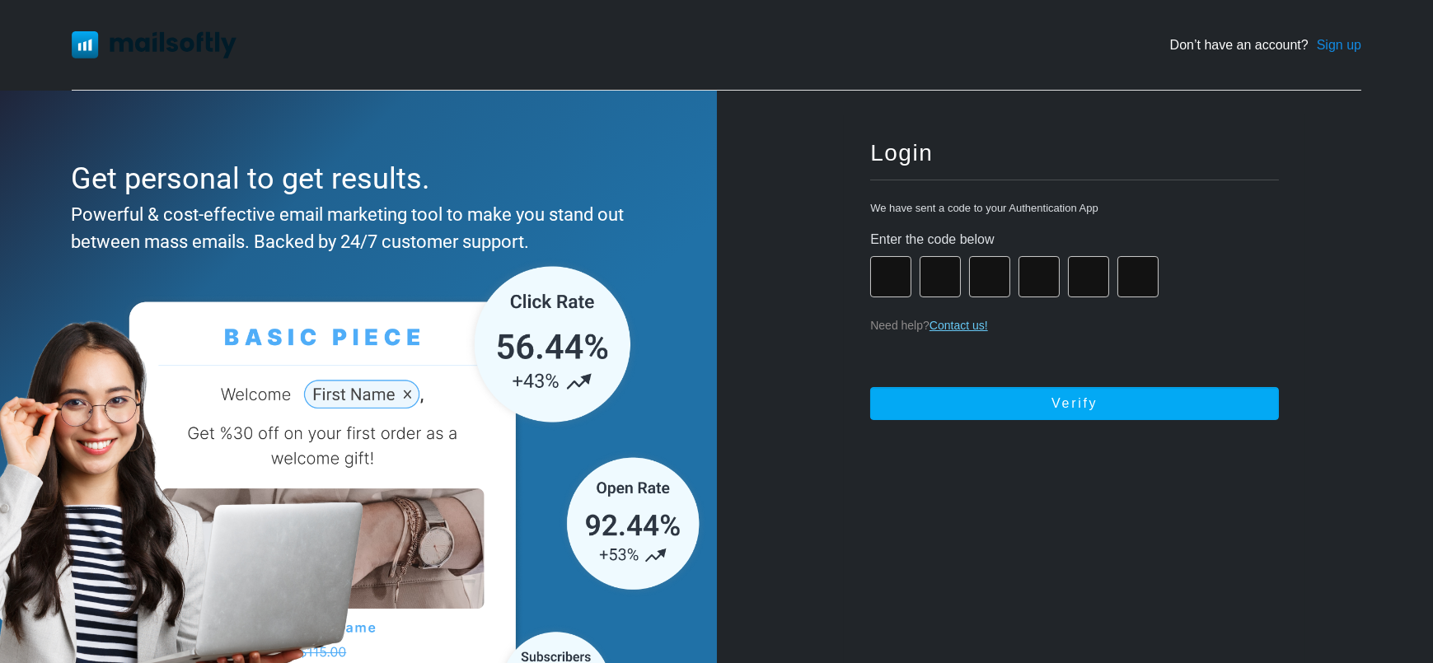
click at [882, 283] on input "number" at bounding box center [890, 276] width 41 height 41
type input "*"
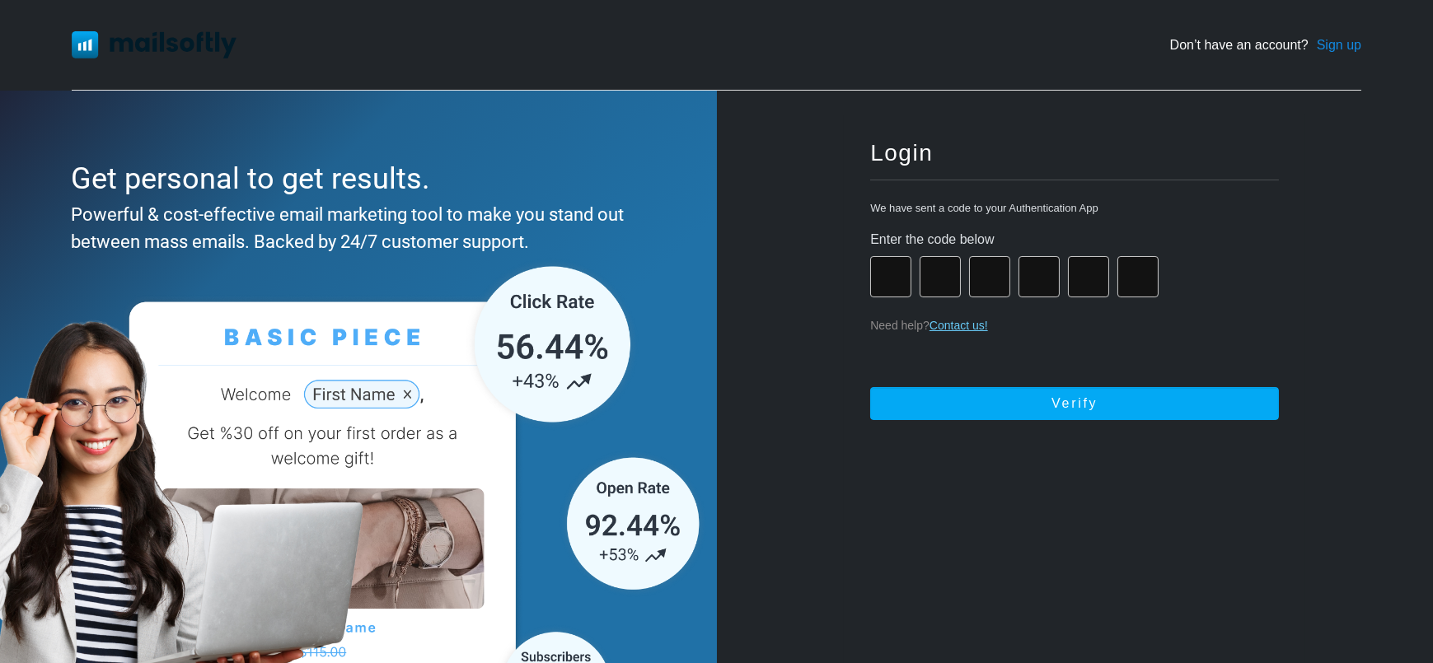
type input "*"
click at [870, 387] on button "Submitting..." at bounding box center [1074, 403] width 409 height 33
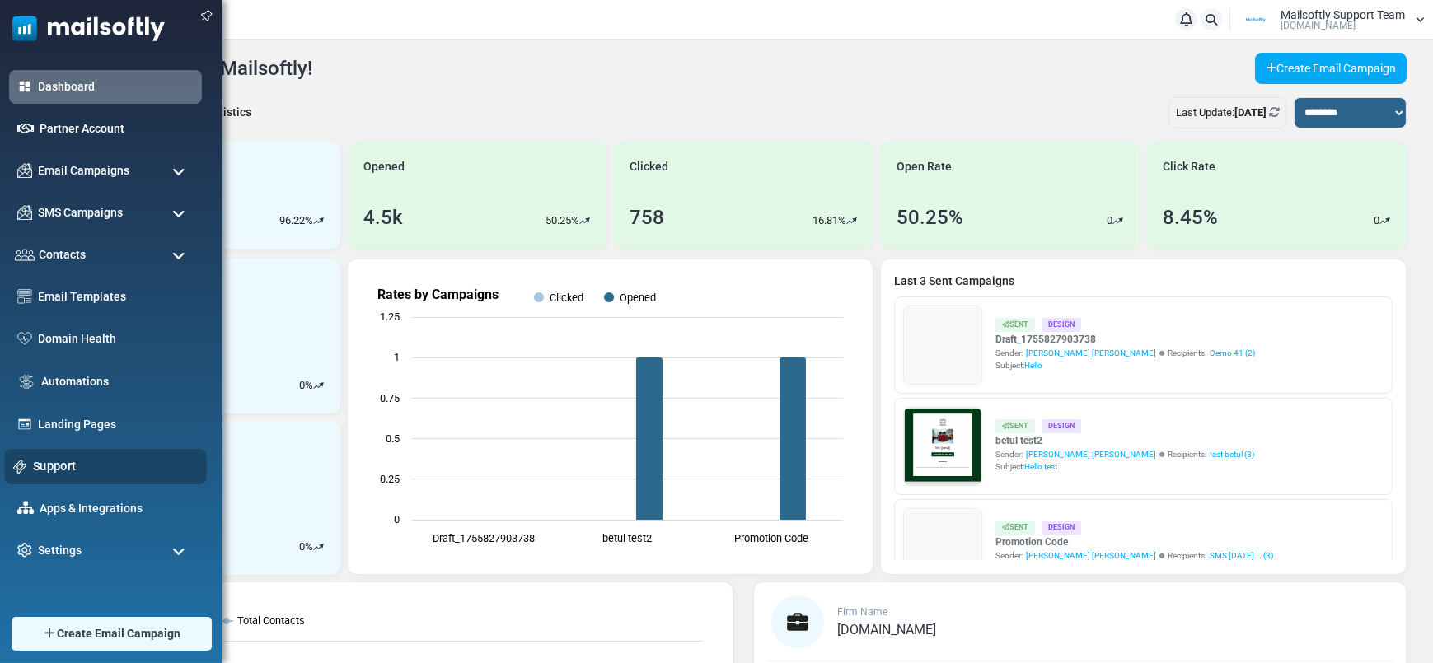
click at [53, 475] on link "Support" at bounding box center [115, 466] width 165 height 18
